Goal: Task Accomplishment & Management: Manage account settings

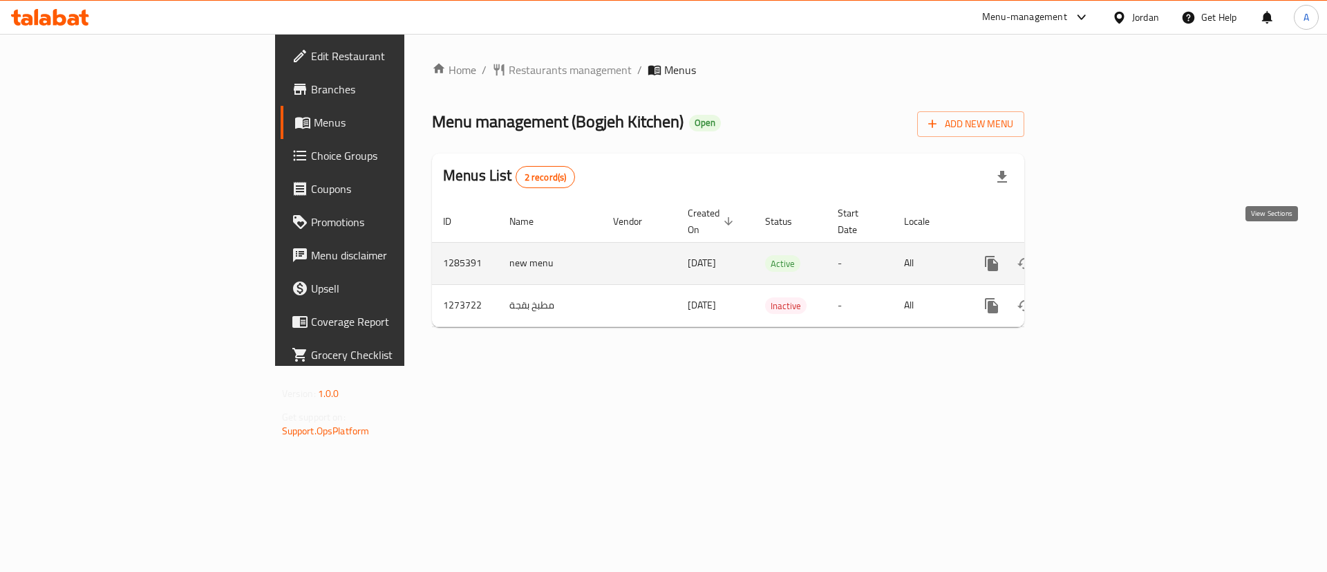
click at [1108, 248] on link "enhanced table" at bounding box center [1091, 263] width 33 height 33
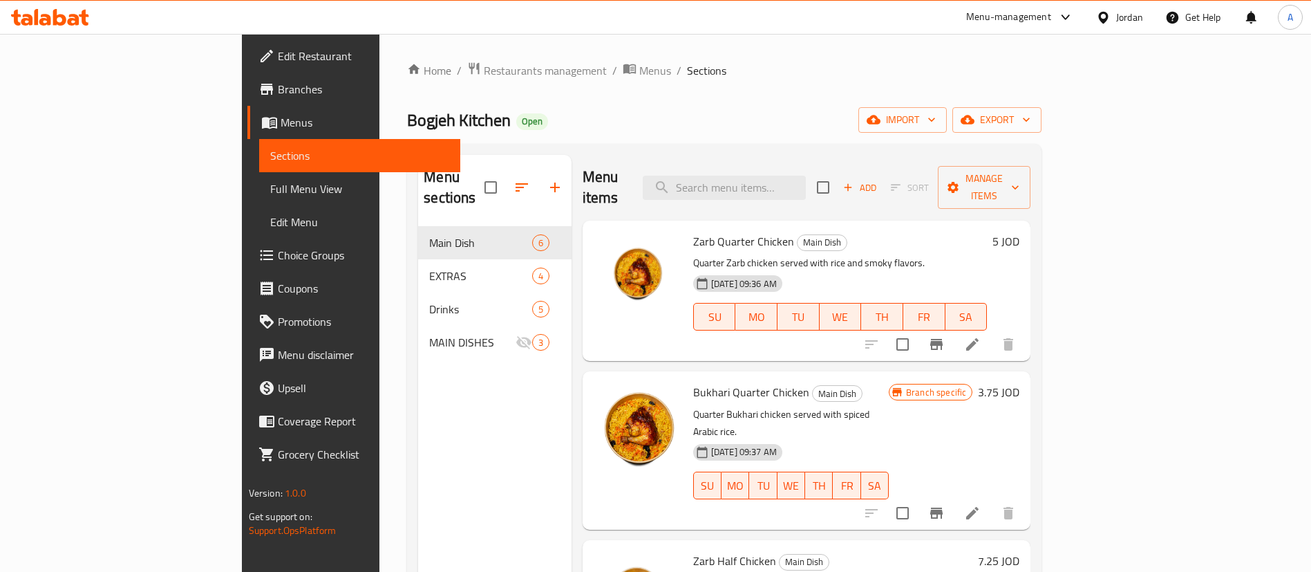
click at [278, 256] on span "Choice Groups" at bounding box center [364, 255] width 172 height 17
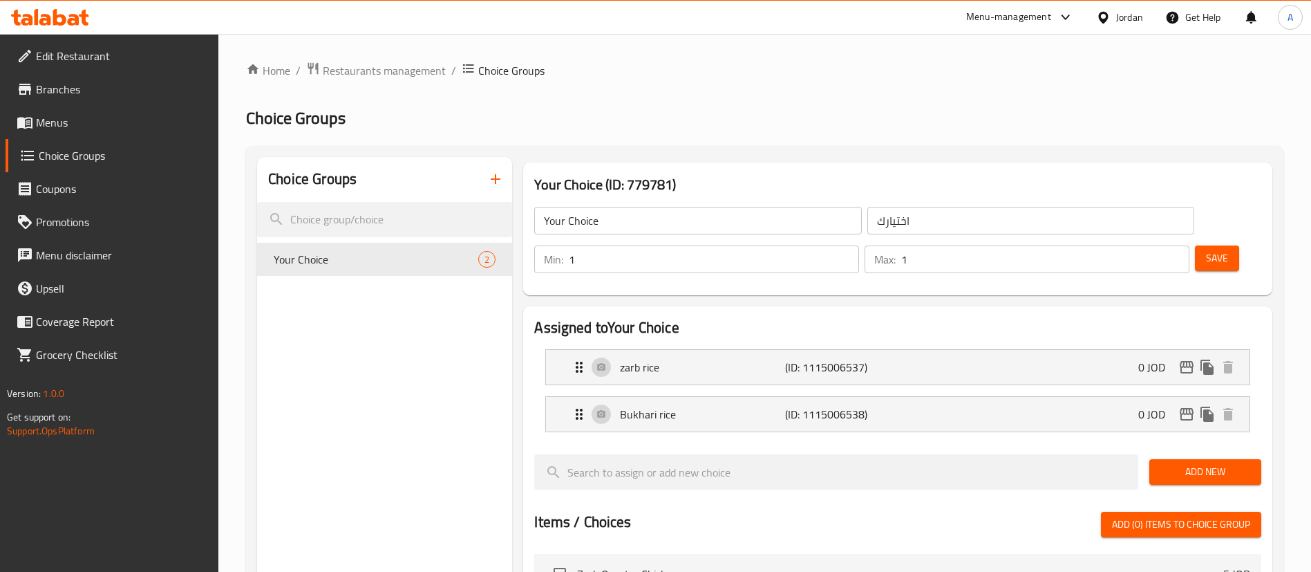
click at [435, 278] on nav "Your Choice 2" at bounding box center [384, 259] width 255 height 44
click at [79, 118] on span "Menus" at bounding box center [122, 122] width 172 height 17
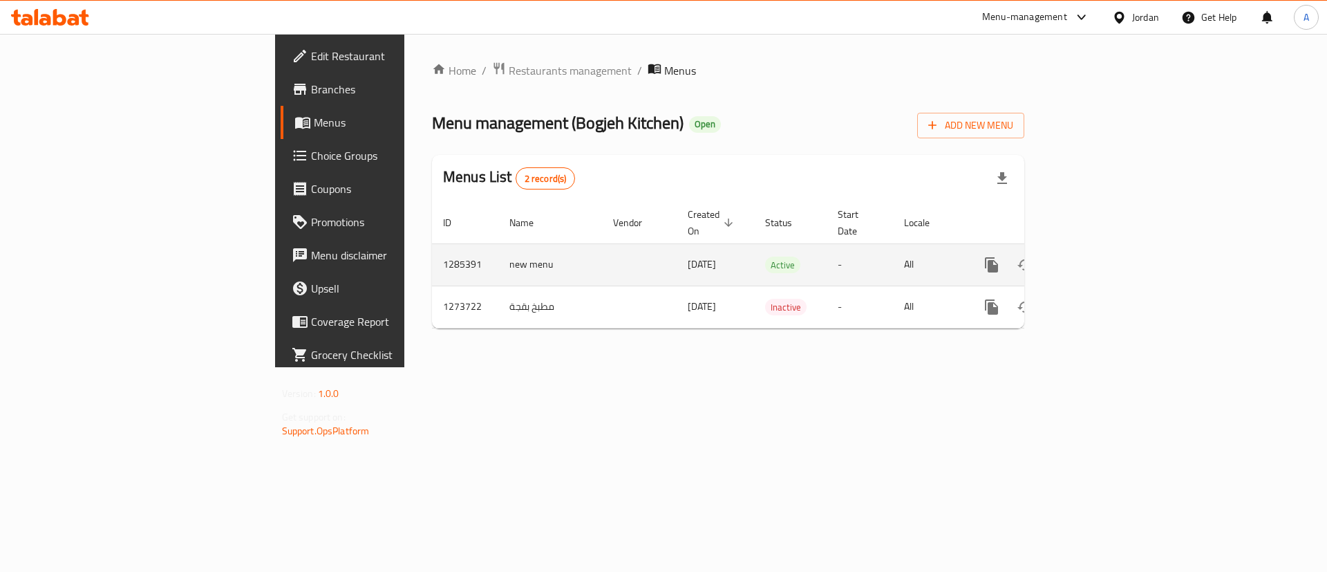
click at [1100, 256] on icon "enhanced table" at bounding box center [1091, 264] width 17 height 17
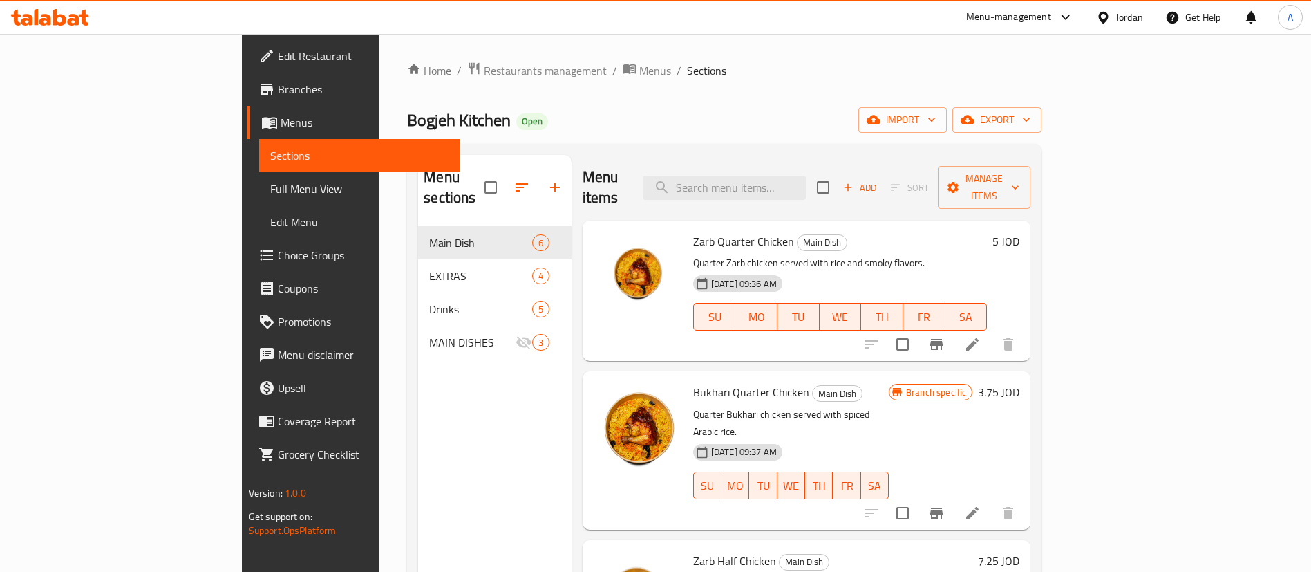
click at [418, 468] on div "Menu sections Main Dish 6 EXTRAS 4 Drinks 5 MAIN DISHES 3" at bounding box center [494, 441] width 153 height 572
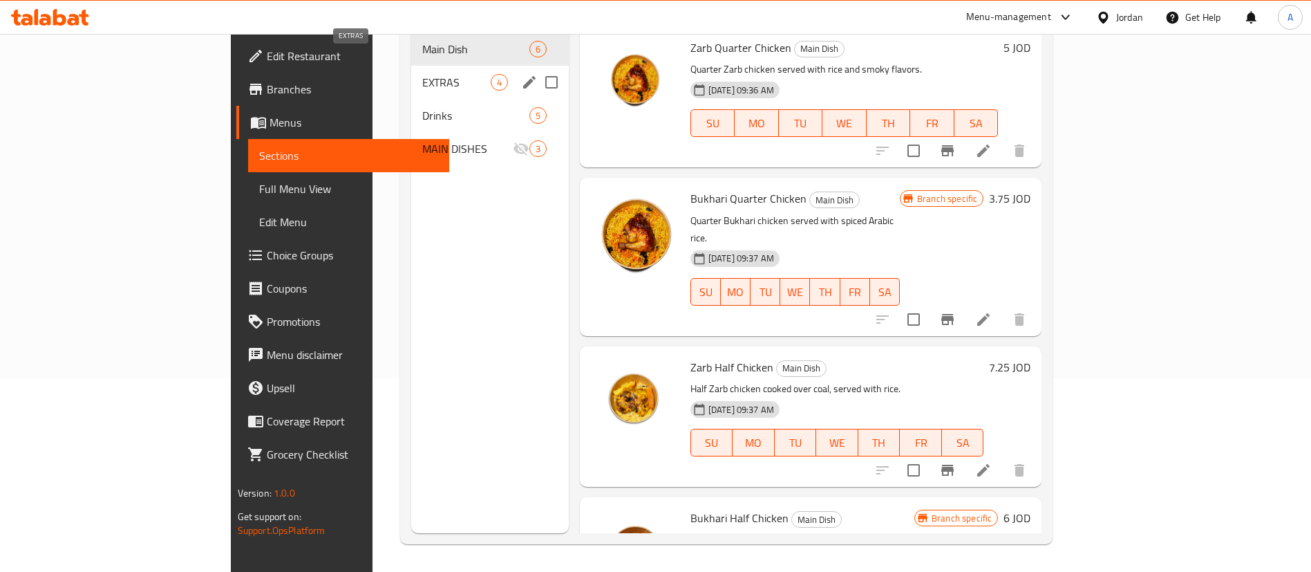
click at [422, 74] on span "EXTRAS" at bounding box center [456, 82] width 68 height 17
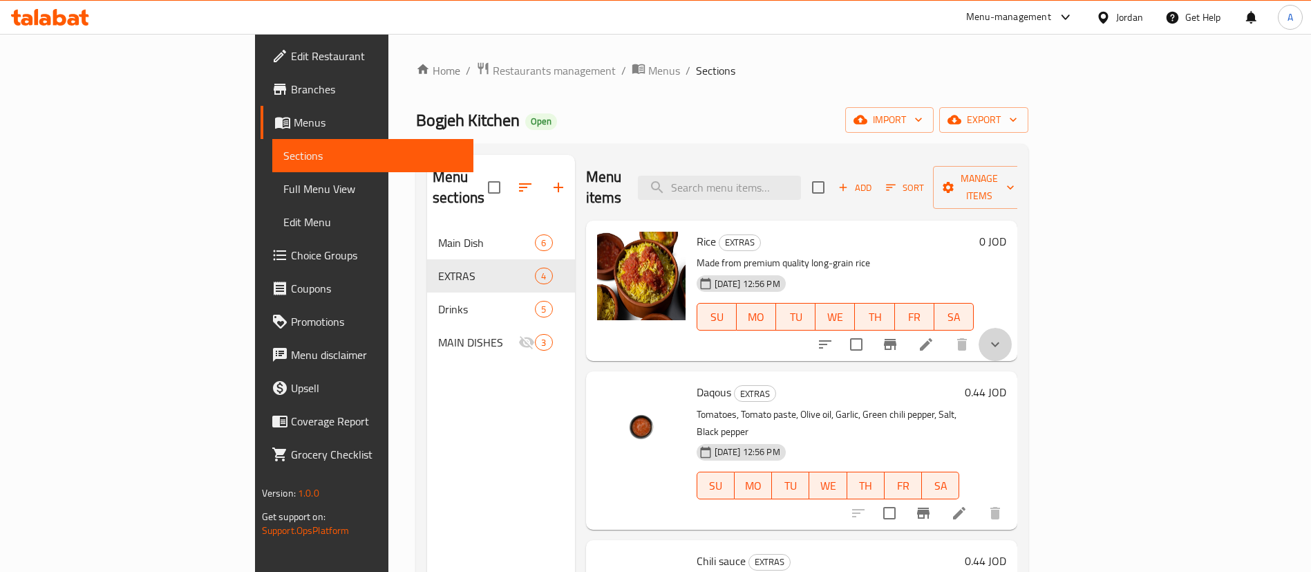
click at [1012, 328] on button "show more" at bounding box center [995, 344] width 33 height 33
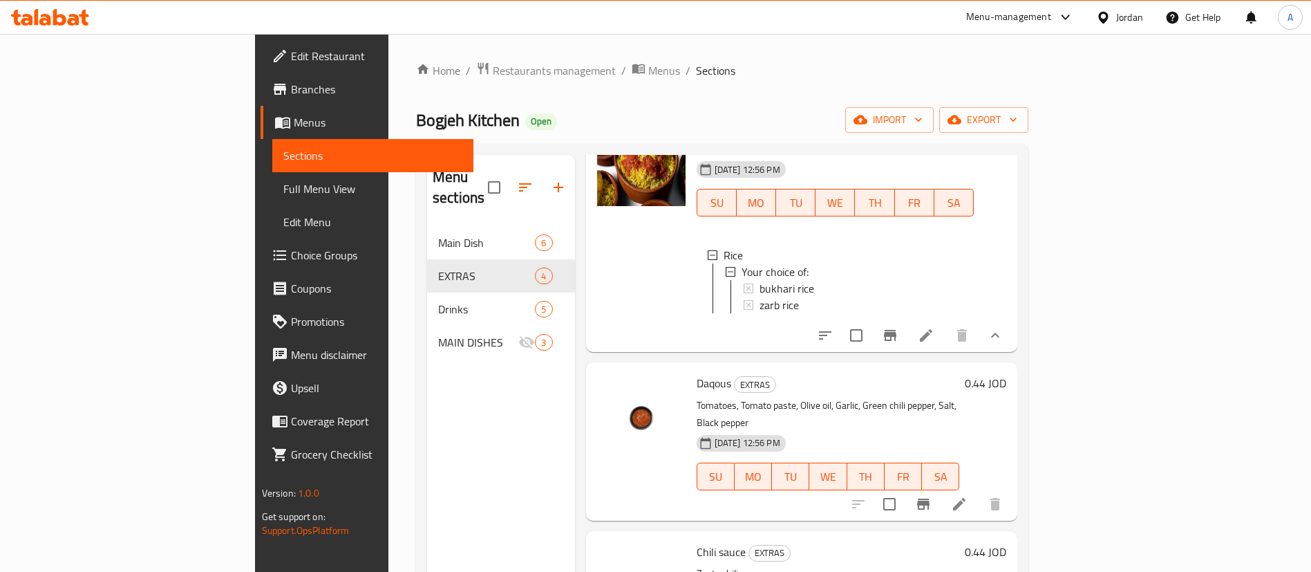
scroll to position [188, 0]
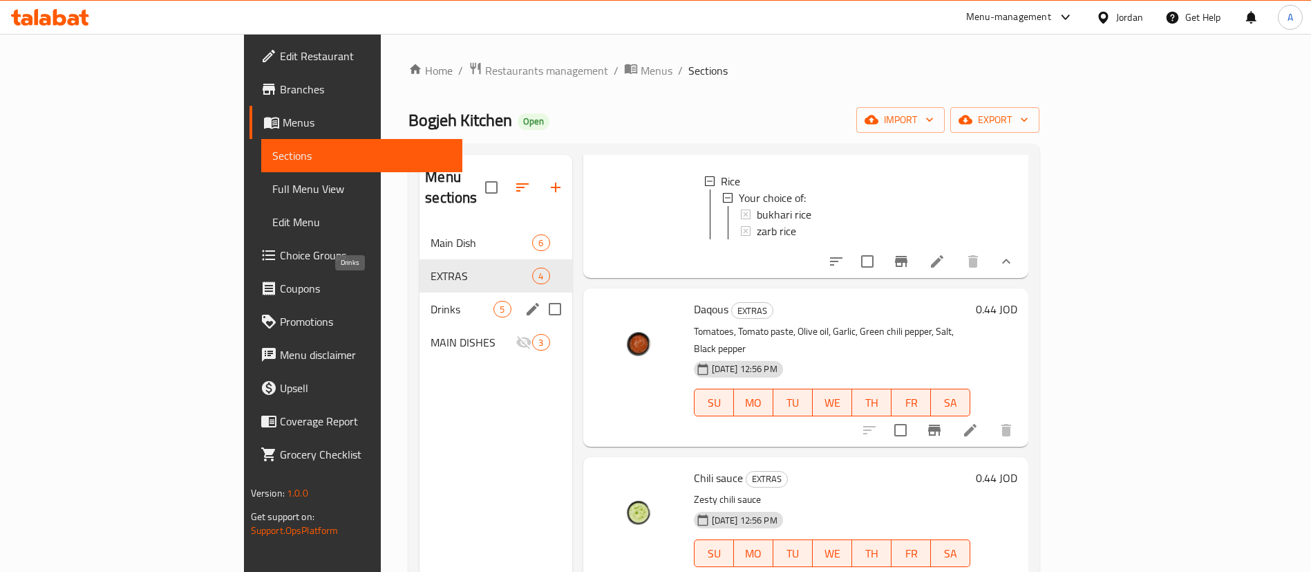
click at [431, 301] on span "Drinks" at bounding box center [462, 309] width 63 height 17
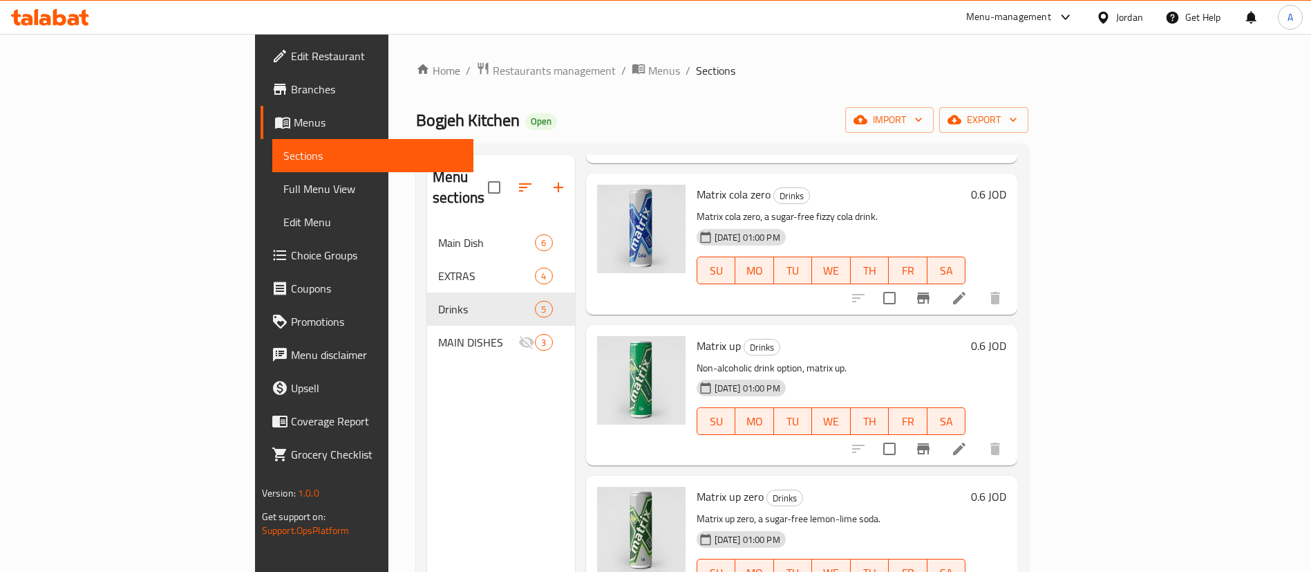
scroll to position [197, 0]
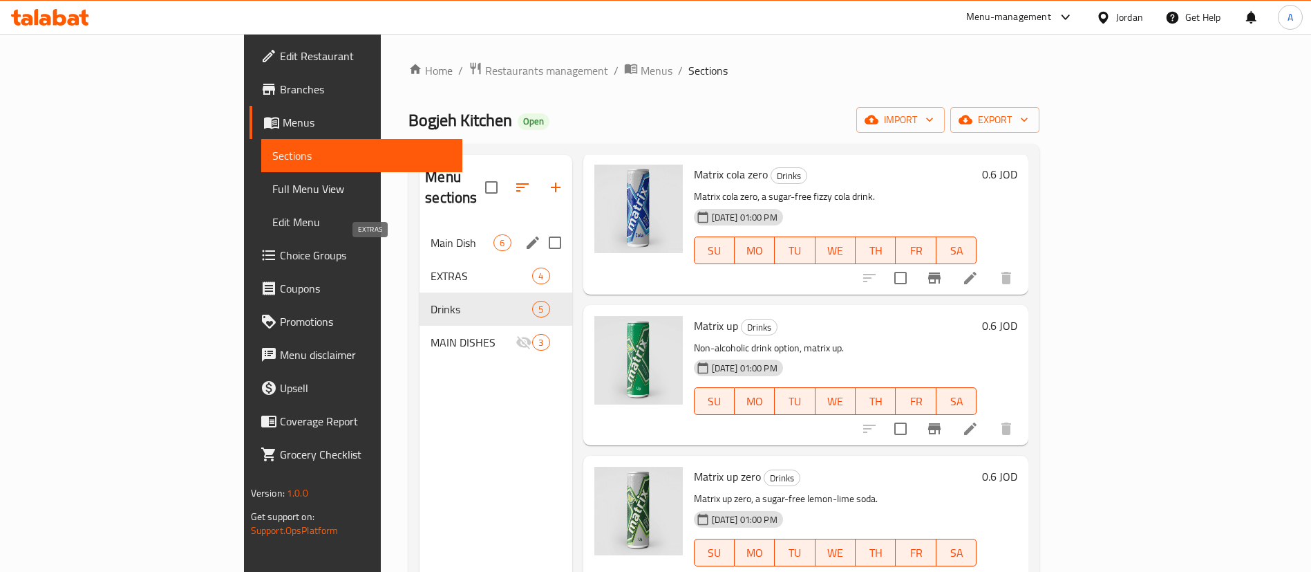
drag, startPoint x: 338, startPoint y: 179, endPoint x: 332, endPoint y: 192, distance: 14.2
click at [425, 180] on h2 "Menu sections" at bounding box center [454, 187] width 59 height 41
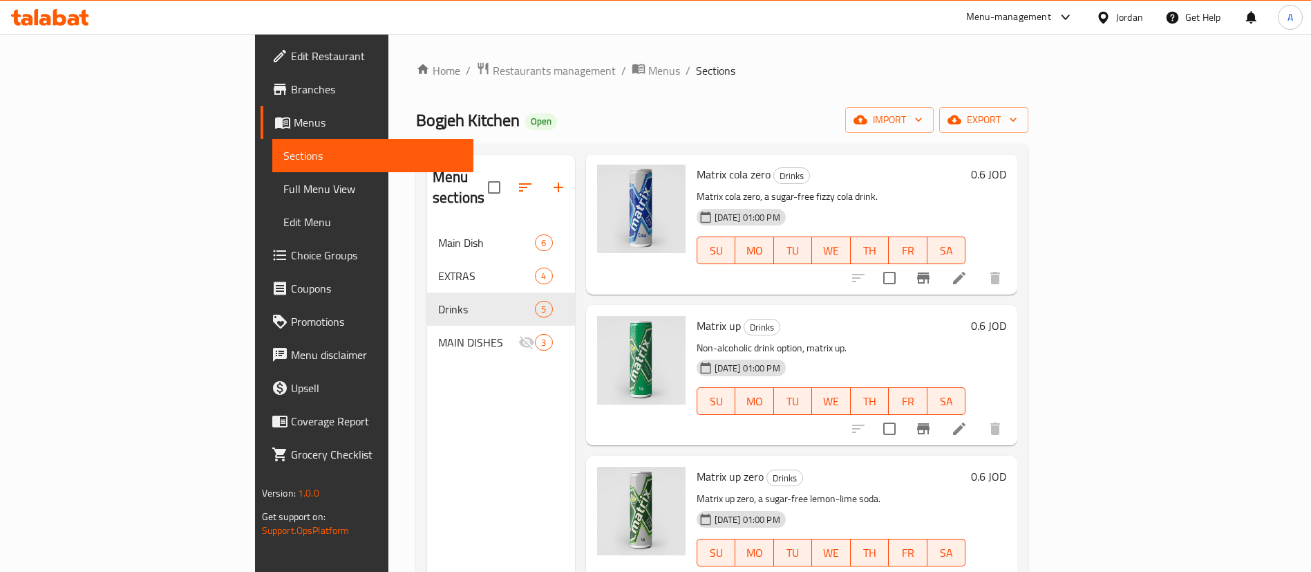
click at [427, 237] on div "Main Dish 6" at bounding box center [501, 242] width 148 height 33
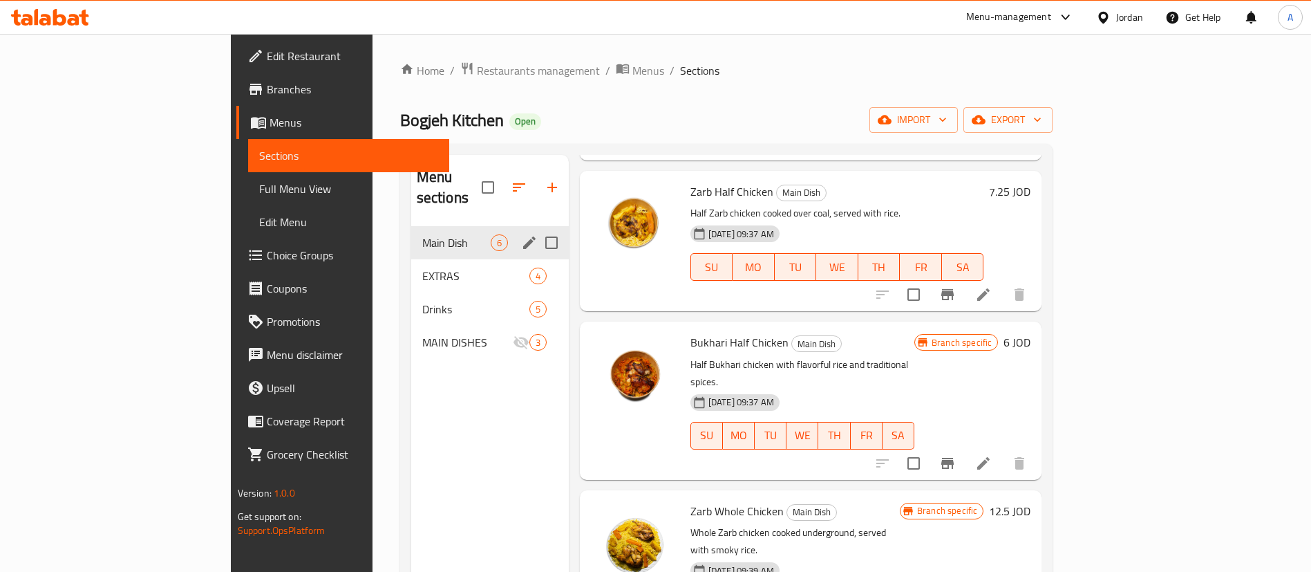
click at [411, 234] on div "Main Dish 6" at bounding box center [490, 242] width 158 height 33
click at [422, 267] on span "EXTRAS" at bounding box center [456, 275] width 68 height 17
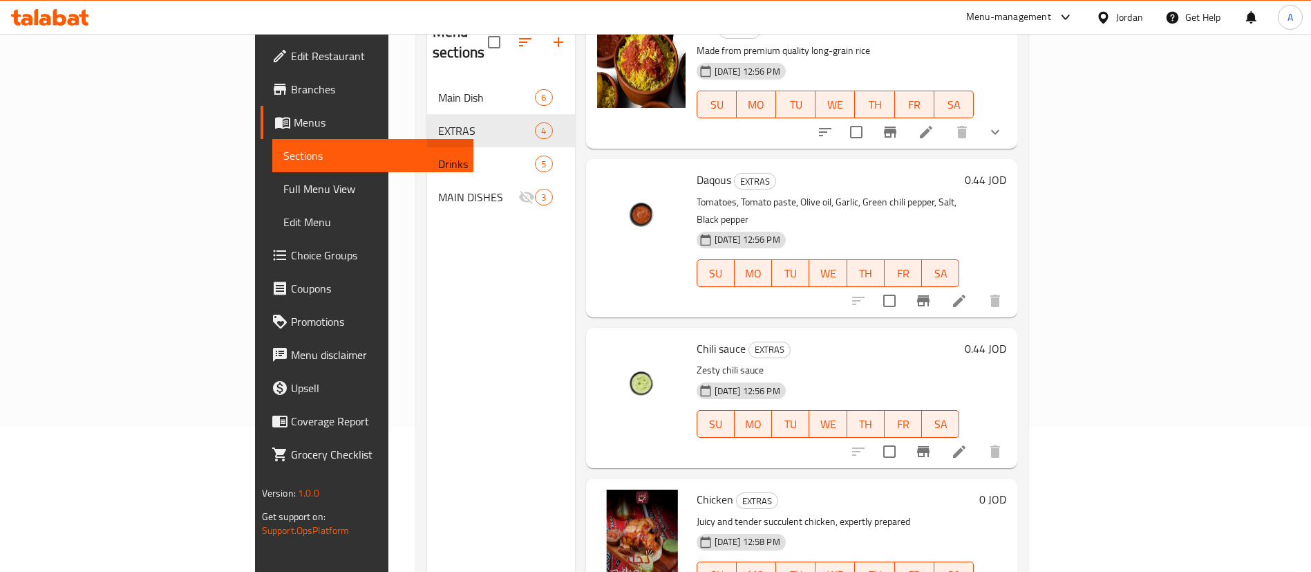
scroll to position [194, 0]
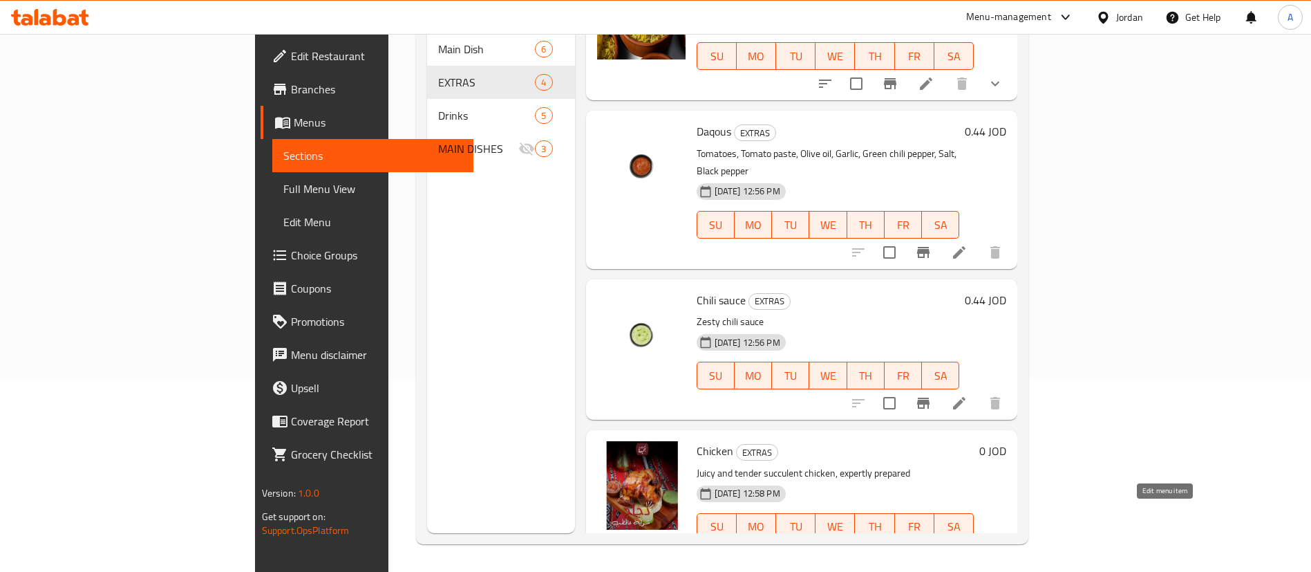
click at [935, 546] on icon at bounding box center [926, 554] width 17 height 17
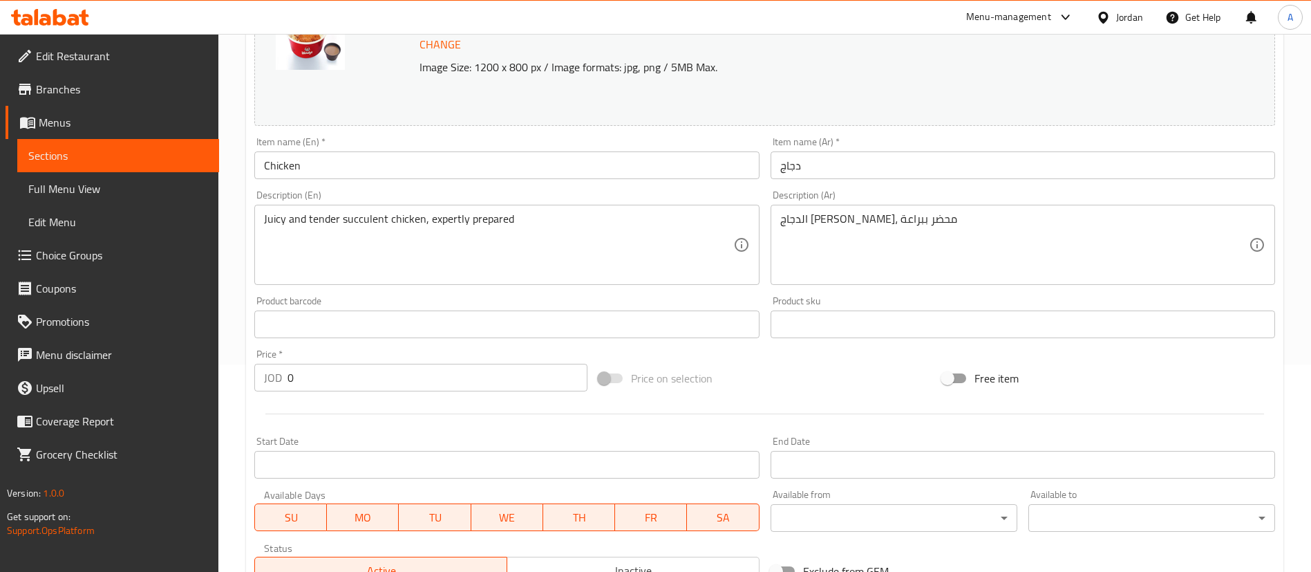
scroll to position [496, 0]
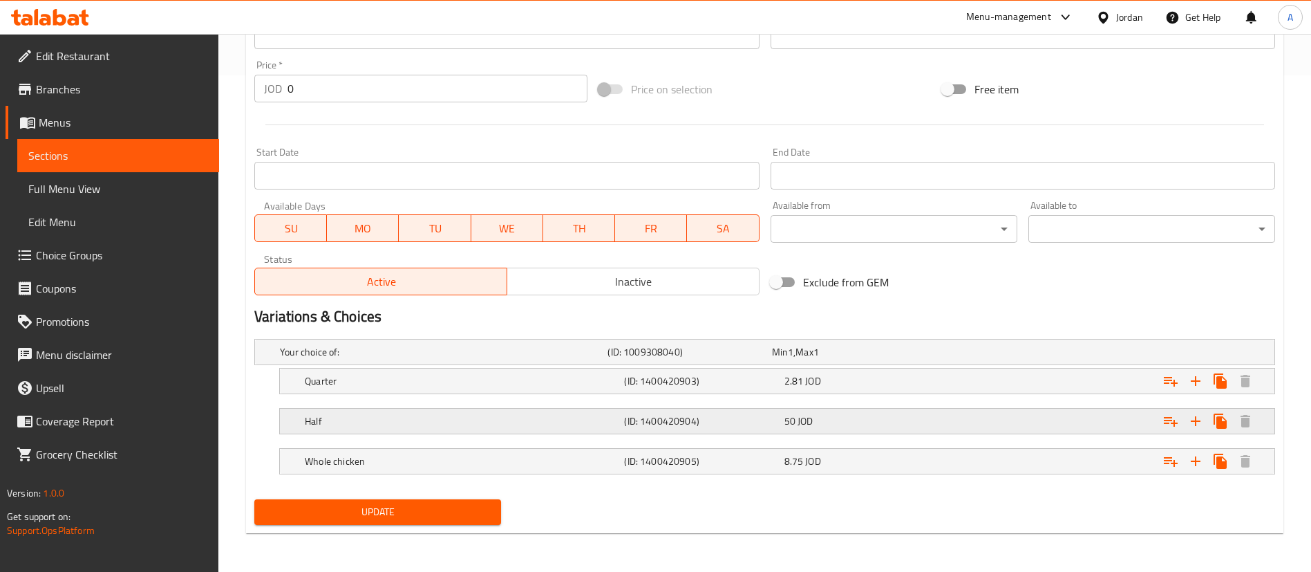
click at [889, 359] on div "50 JOD" at bounding box center [851, 352] width 158 height 14
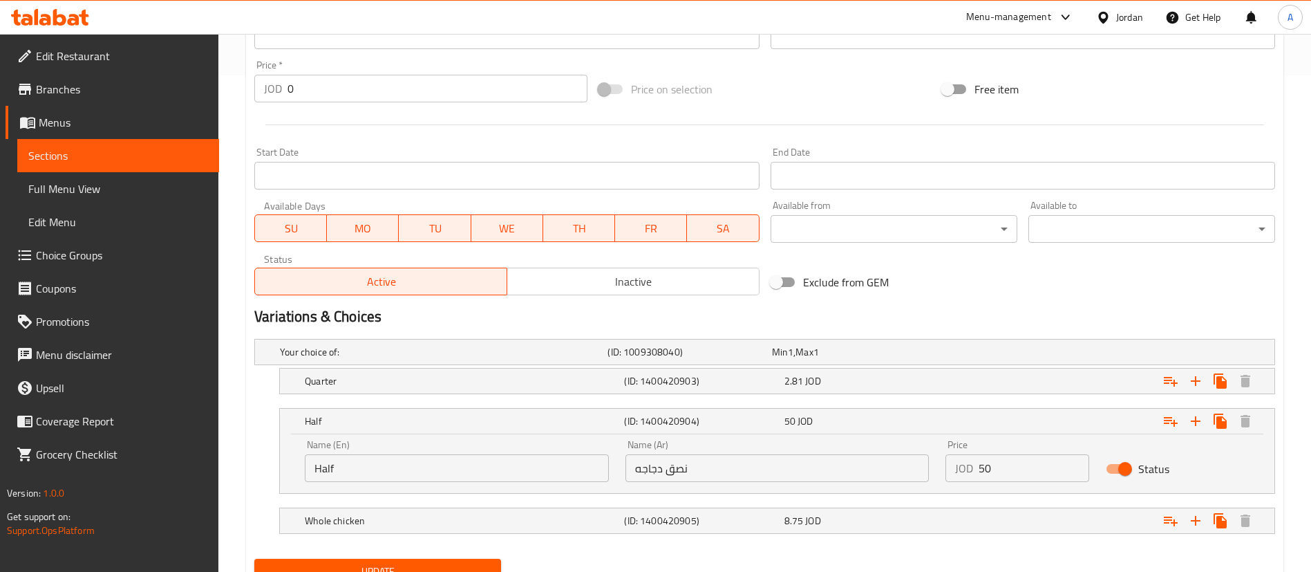
click at [1001, 467] on input "50" at bounding box center [1034, 468] width 111 height 28
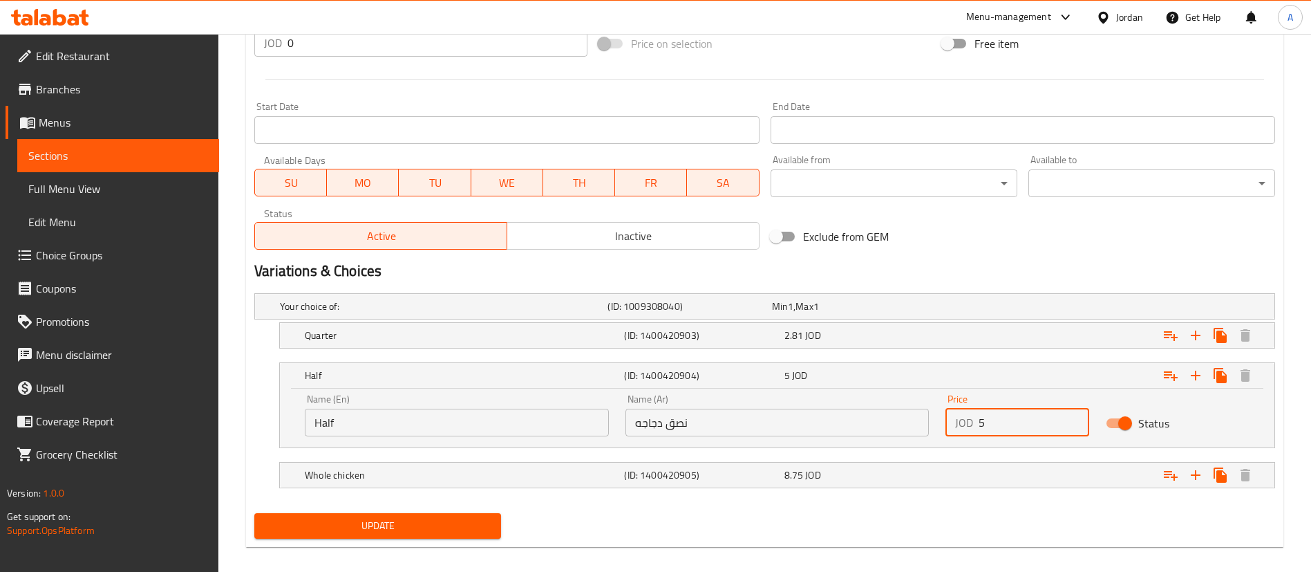
scroll to position [556, 0]
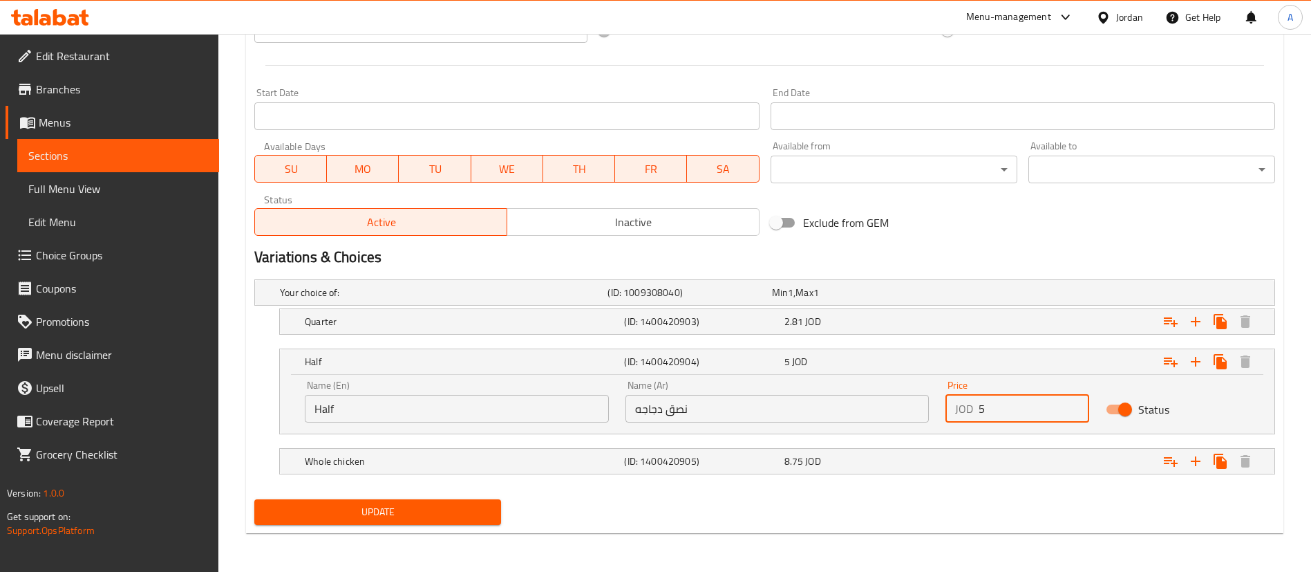
type input "5"
click at [353, 502] on button "Update" at bounding box center [377, 512] width 247 height 26
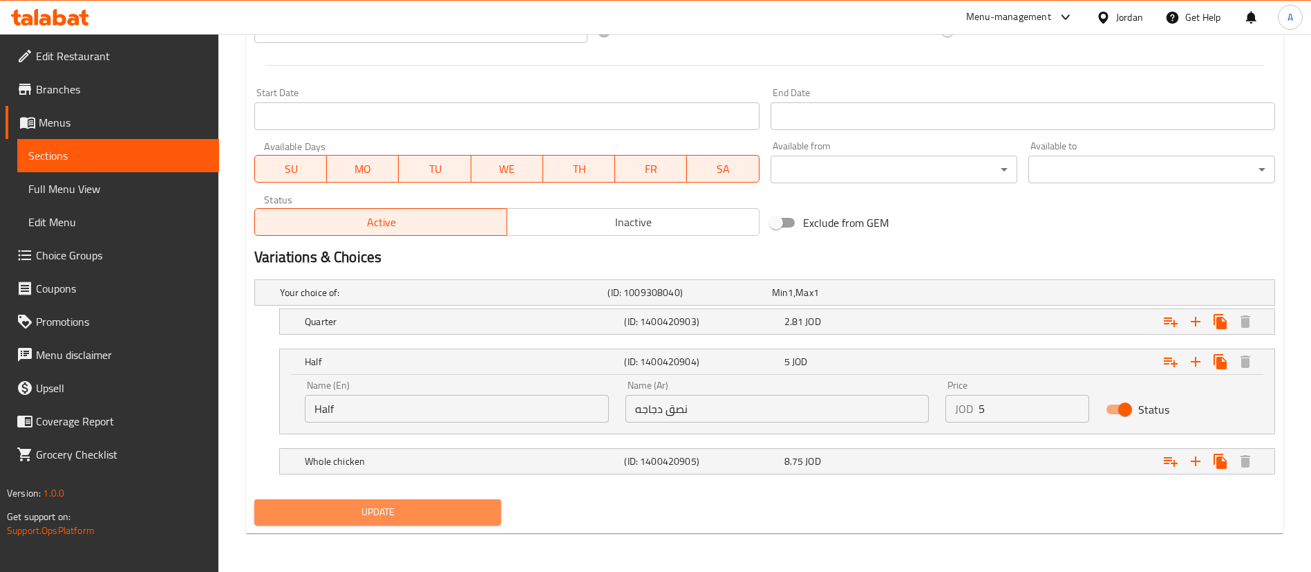
click at [449, 506] on span "Update" at bounding box center [377, 511] width 225 height 17
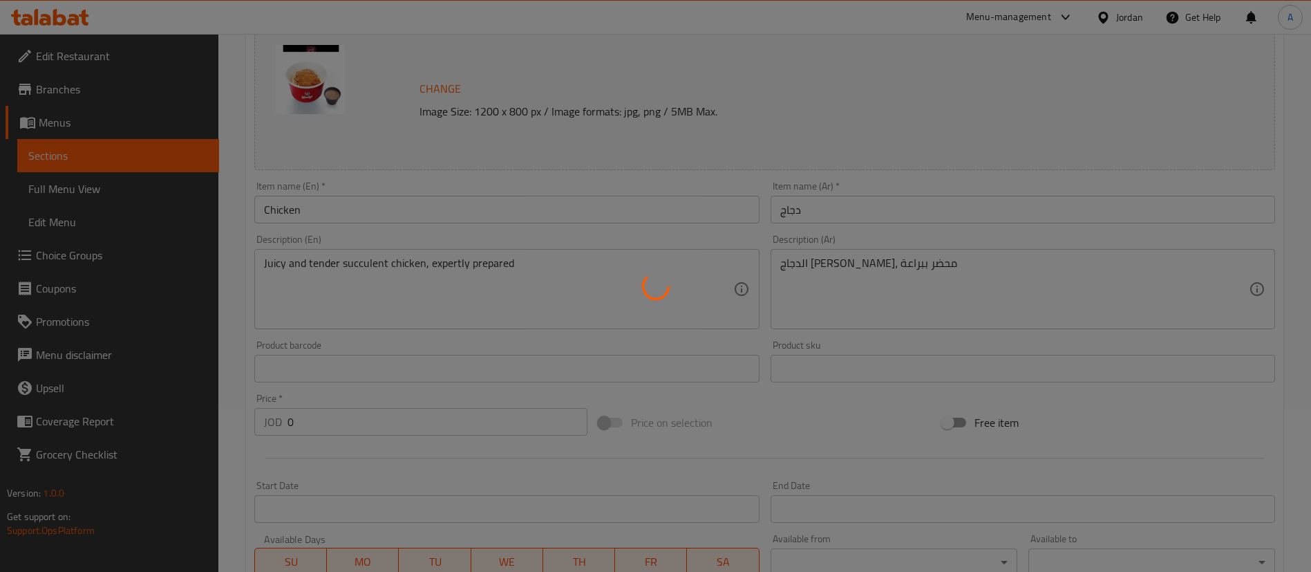
scroll to position [0, 0]
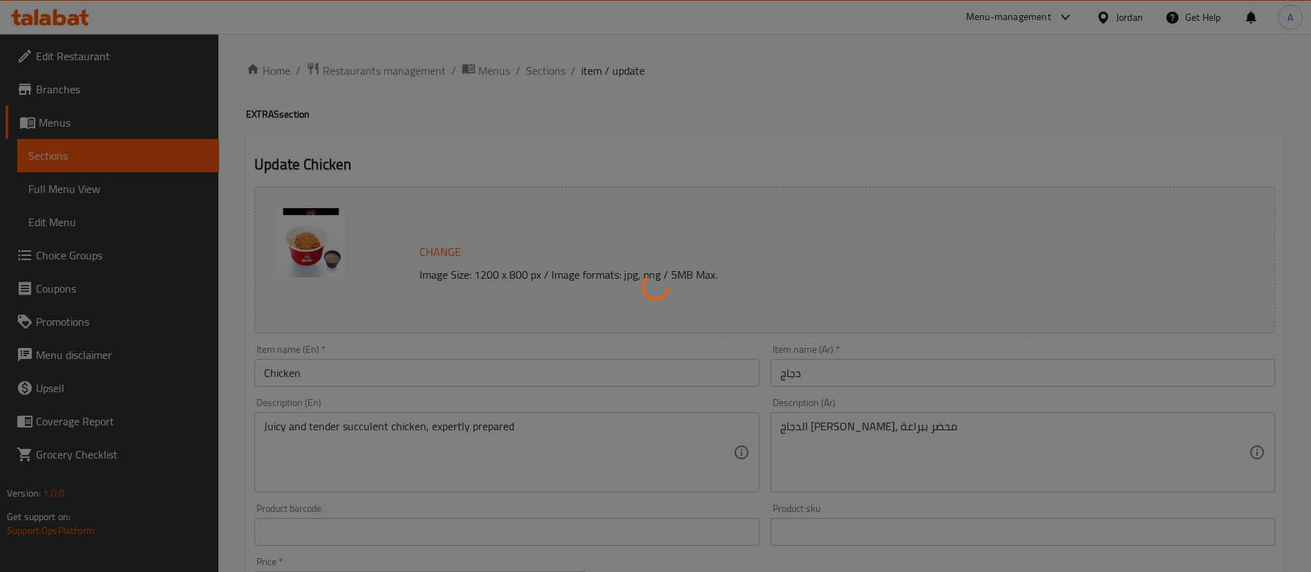
click at [538, 66] on div at bounding box center [655, 286] width 1311 height 572
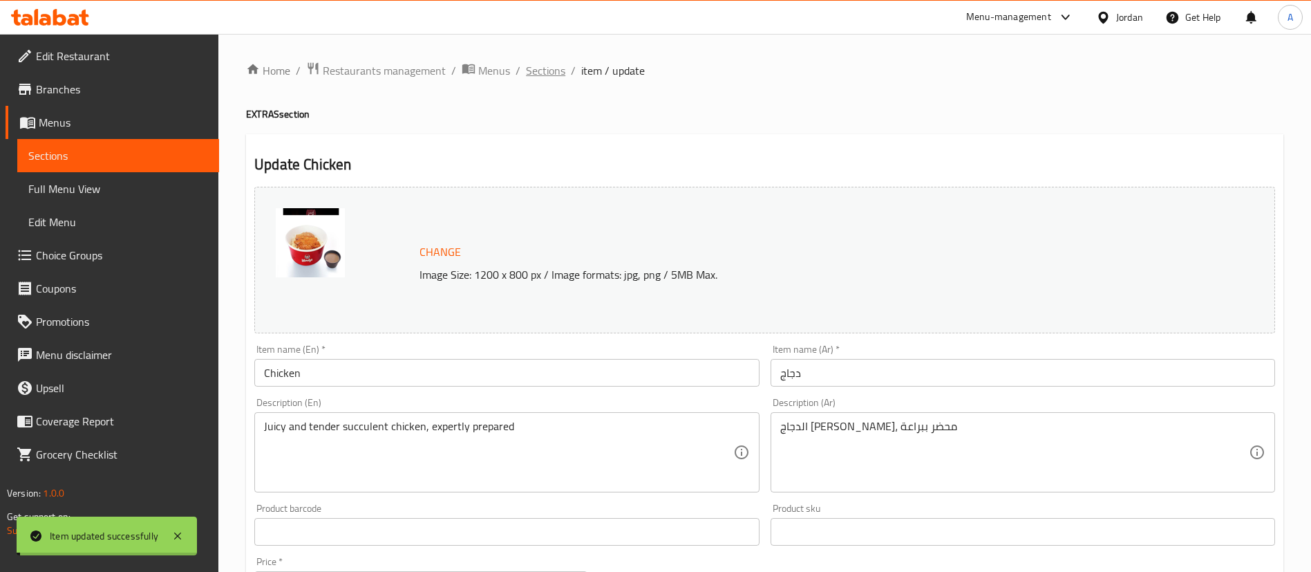
click at [542, 72] on span "Sections" at bounding box center [545, 70] width 39 height 17
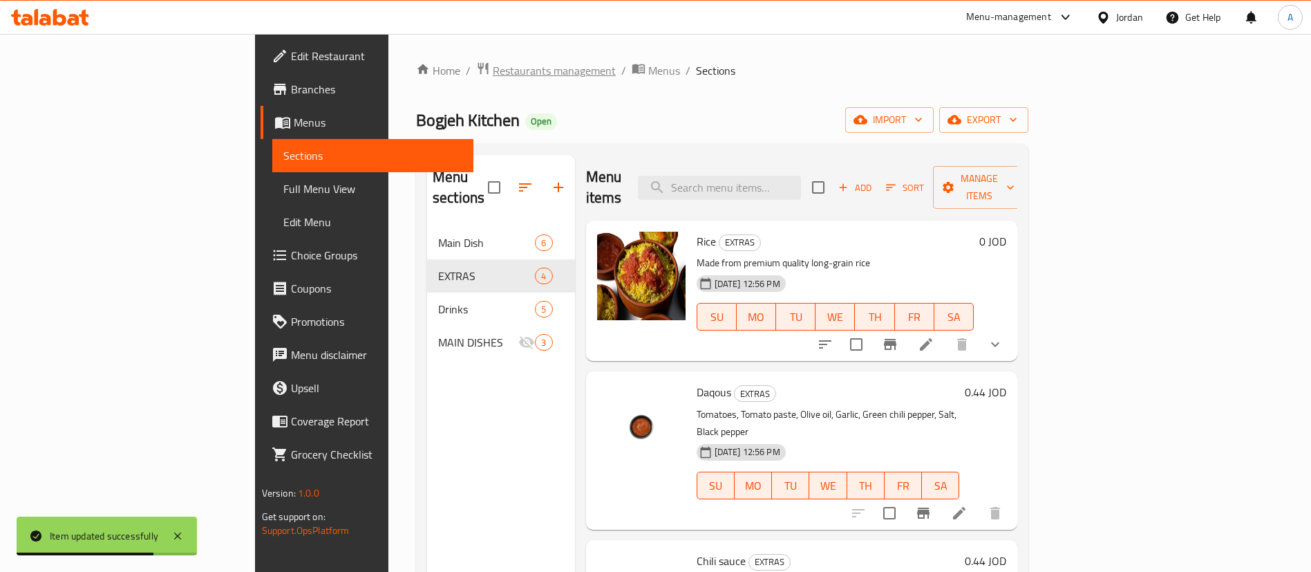
drag, startPoint x: 229, startPoint y: 71, endPoint x: 405, endPoint y: 71, distance: 175.6
click at [388, 72] on div "Home / Restaurants management / Menus / Sections Bogjeh Kitchen Open import exp…" at bounding box center [722, 399] width 668 height 731
click at [493, 70] on span "Restaurants management" at bounding box center [554, 70] width 123 height 17
